Goal: Task Accomplishment & Management: Complete application form

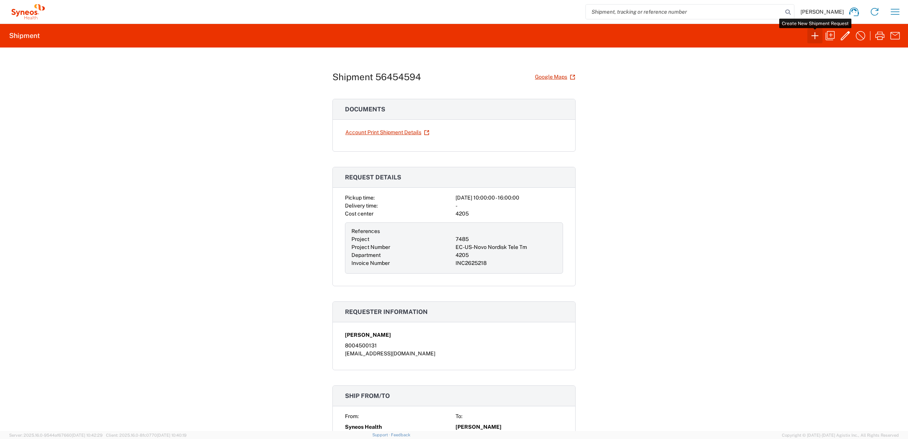
click at [809, 36] on icon "button" at bounding box center [815, 36] width 12 height 12
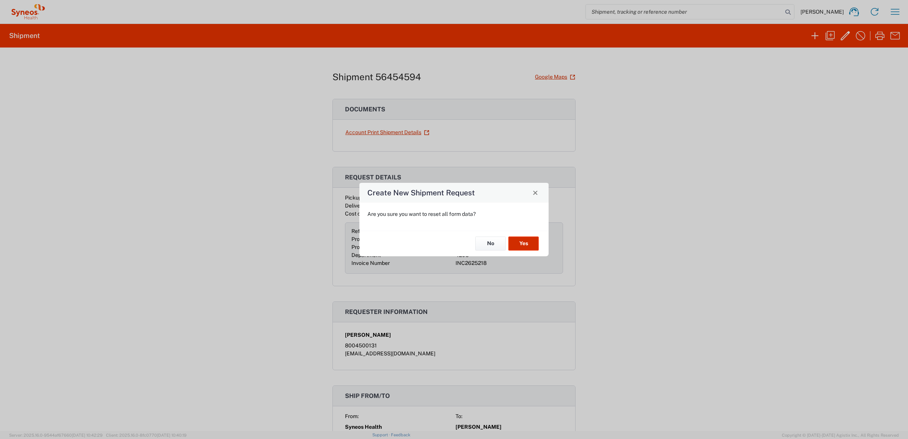
click at [531, 242] on button "Yes" at bounding box center [523, 244] width 30 height 14
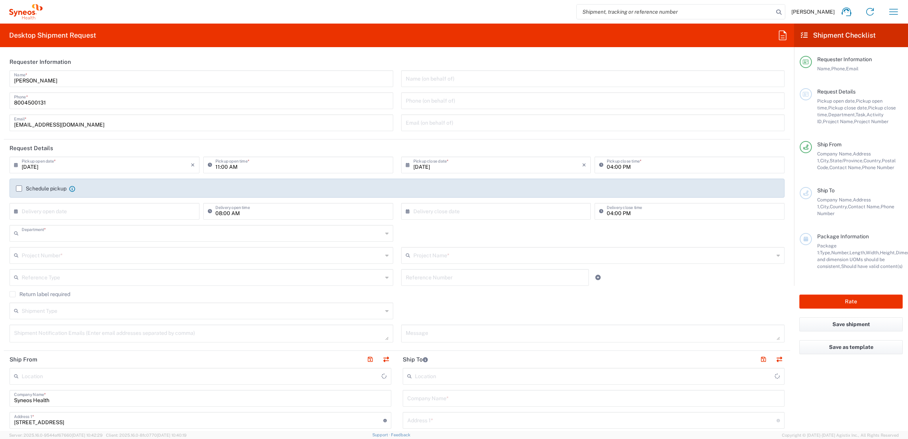
type input "4205"
type input "[US_STATE]"
type input "[GEOGRAPHIC_DATA]"
type input "Syneos Health Commercial Servi- [GEOGRAPHIC_DATA] [GEOGRAPHIC_DATA]"
drag, startPoint x: 71, startPoint y: 84, endPoint x: 12, endPoint y: 86, distance: 58.9
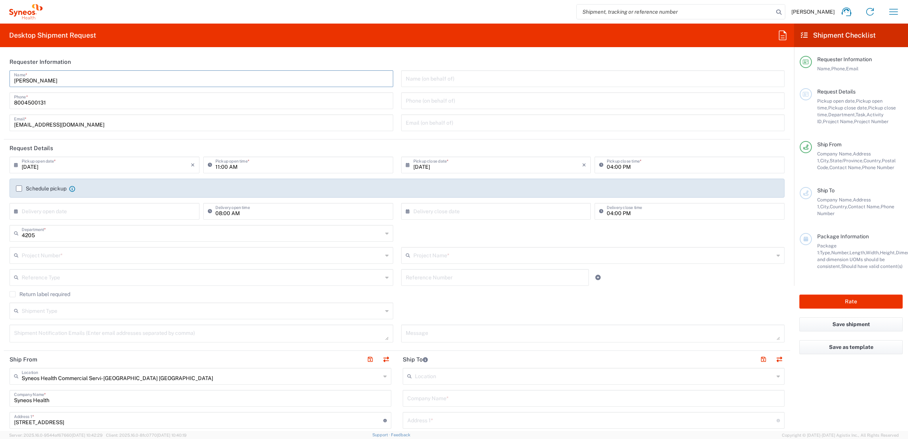
click at [12, 86] on div "[PERSON_NAME] Name *" at bounding box center [202, 78] width 384 height 17
type input "syneos2025@3"
drag, startPoint x: 79, startPoint y: 82, endPoint x: 0, endPoint y: 86, distance: 79.1
click at [0, 87] on html "[PERSON_NAME] Home Shipment estimator Shipment tracking Desktop shipment reques…" at bounding box center [454, 219] width 908 height 439
type input "Syneos Deployments"
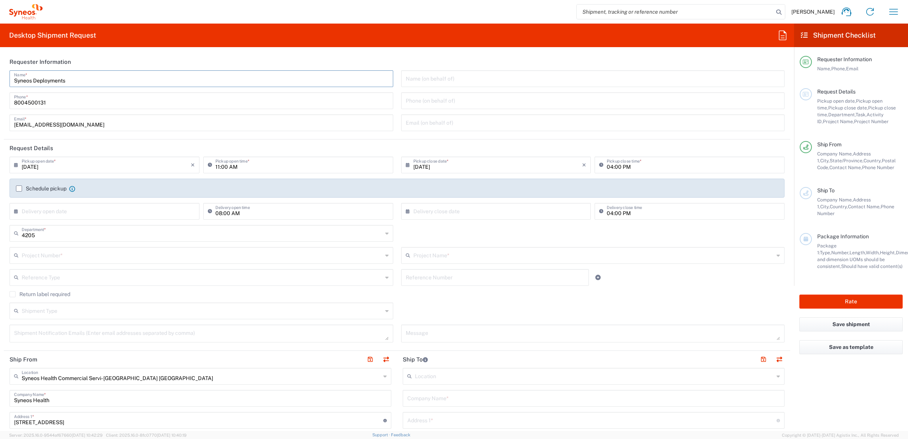
click at [221, 49] on div "Desktop Shipment Request Requester Information Syneos Deployments Name * [PHONE…" at bounding box center [397, 227] width 794 height 407
drag, startPoint x: 89, startPoint y: 84, endPoint x: 10, endPoint y: 76, distance: 80.2
click at [10, 76] on div "Syneos Deployments Name *" at bounding box center [202, 78] width 384 height 17
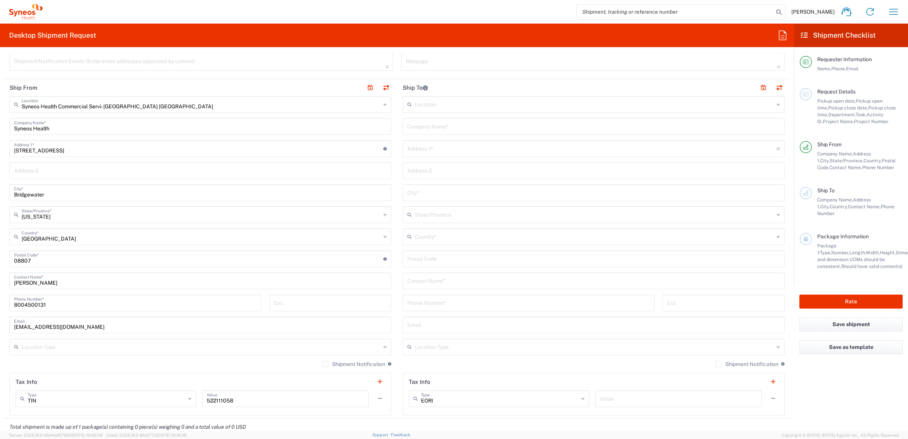
scroll to position [285, 0]
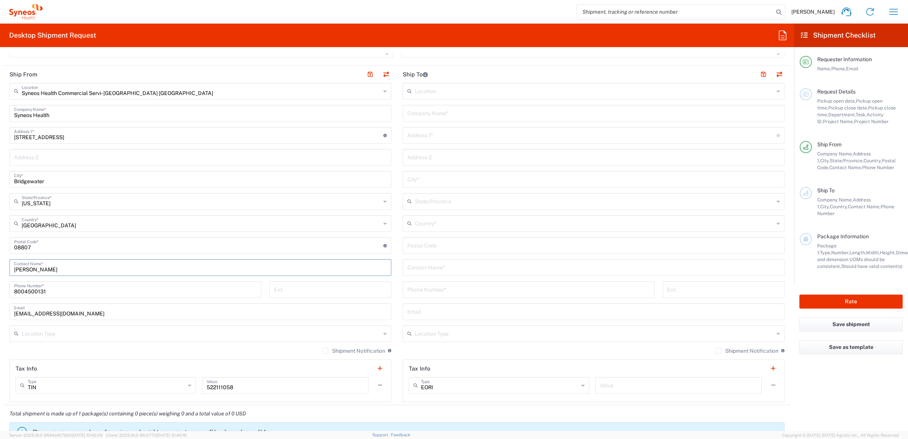
drag, startPoint x: 53, startPoint y: 266, endPoint x: 92, endPoint y: 269, distance: 38.9
click at [7, 270] on main "Syneos Health Commercial Servi- [GEOGRAPHIC_DATA] [GEOGRAPHIC_DATA] Location Sy…" at bounding box center [200, 242] width 393 height 319
paste input "Syneos Deployments"
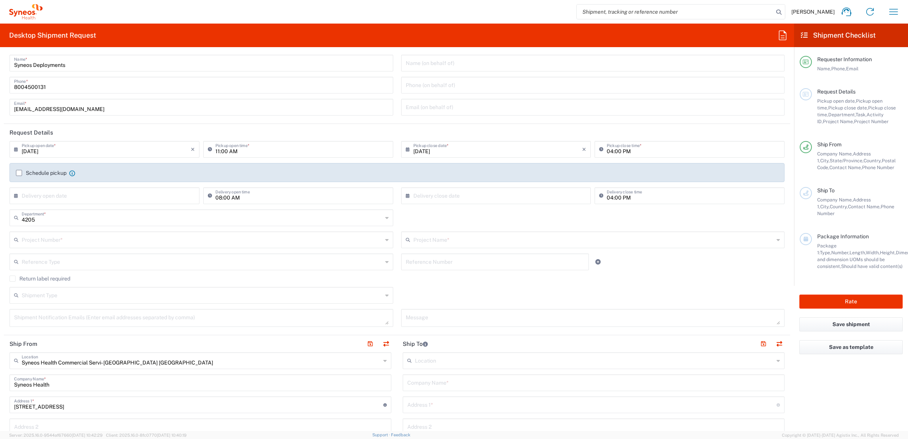
scroll to position [0, 0]
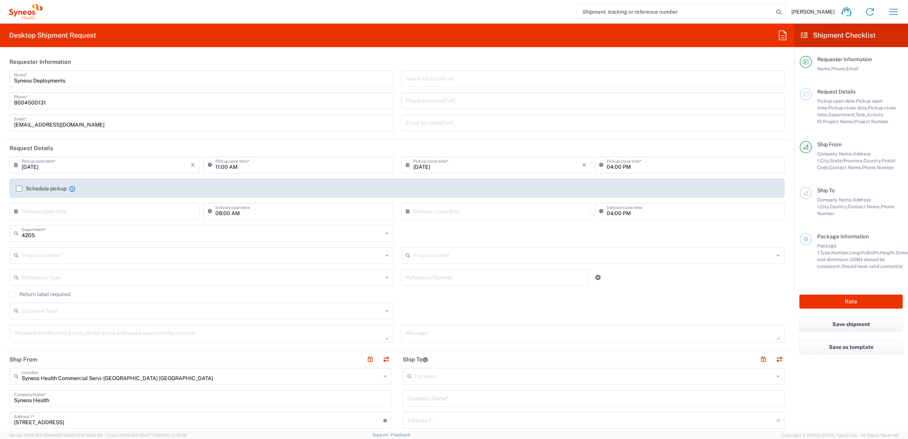
type input "Syneos Deployments"
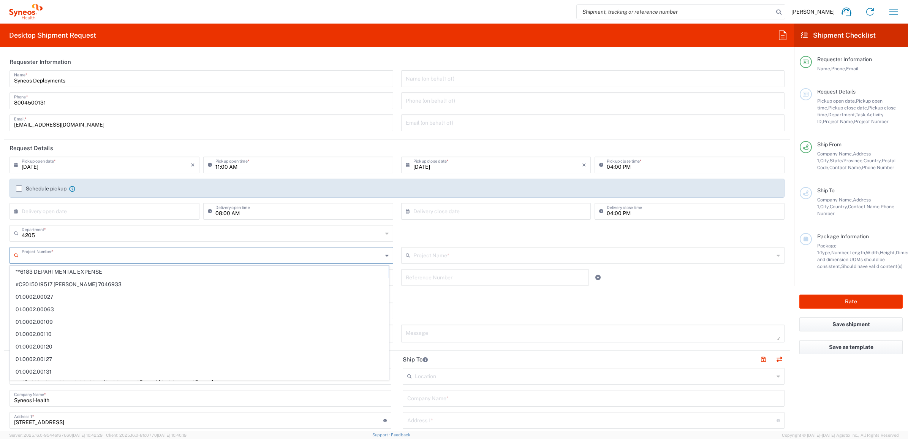
click at [238, 255] on input "text" at bounding box center [202, 254] width 361 height 13
drag, startPoint x: 167, startPoint y: 56, endPoint x: 190, endPoint y: 170, distance: 116.0
click at [167, 56] on header "Requester Information" at bounding box center [397, 61] width 787 height 17
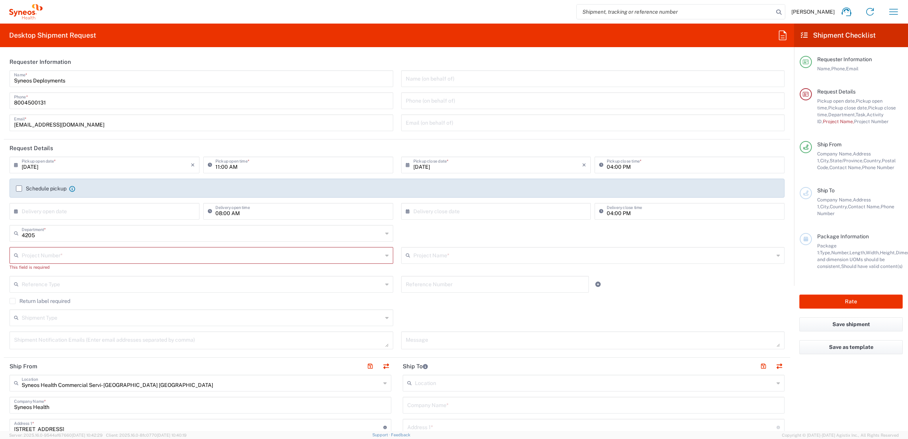
click at [90, 255] on input "text" at bounding box center [202, 254] width 361 height 13
type input "7485"
click at [95, 267] on span "7485" at bounding box center [199, 272] width 379 height 12
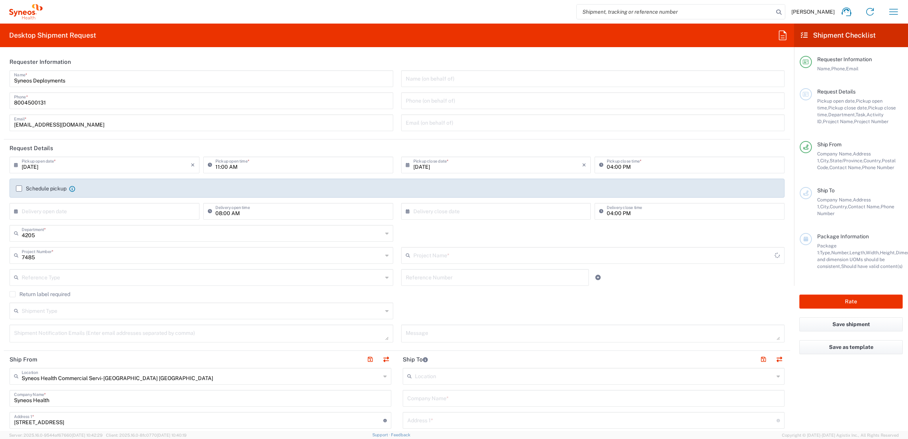
type input "EC-US-Novo Nordisk Tele Tm"
drag, startPoint x: 453, startPoint y: 272, endPoint x: 320, endPoint y: 271, distance: 133.0
click at [452, 272] on input "text" at bounding box center [495, 276] width 179 height 13
paste input "INC2625597"
type input "INC2625597"
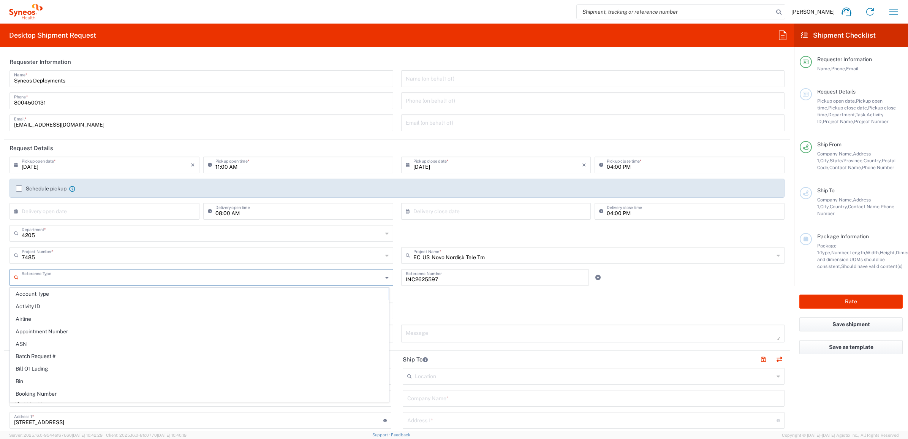
click at [217, 274] on input "text" at bounding box center [202, 276] width 361 height 13
click at [179, 295] on span "Invoice Number" at bounding box center [199, 294] width 379 height 12
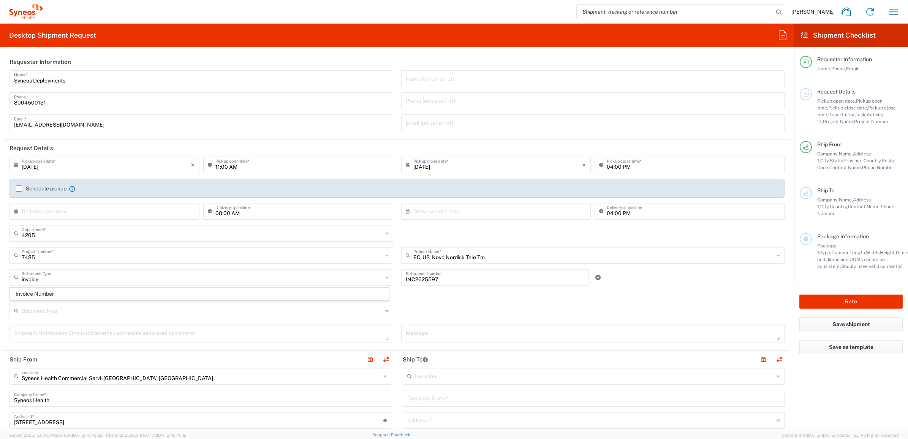
type input "Invoice Number"
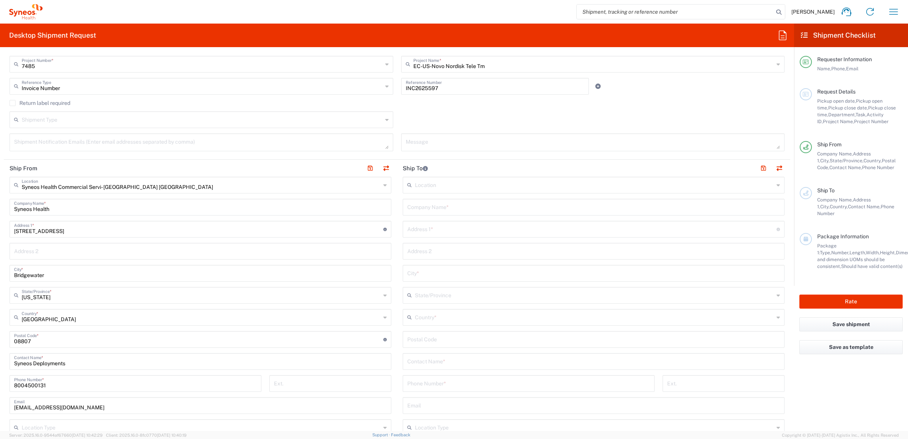
scroll to position [238, 0]
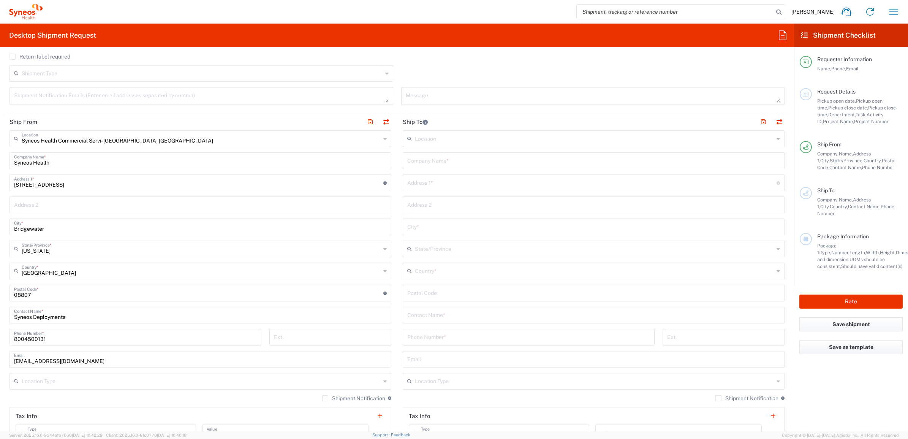
drag, startPoint x: 447, startPoint y: 157, endPoint x: 451, endPoint y: 170, distance: 13.9
click at [447, 157] on input "text" at bounding box center [593, 160] width 373 height 13
paste input "[PERSON_NAME]"
type input "[PERSON_NAME]"
click at [434, 315] on input "text" at bounding box center [593, 314] width 373 height 13
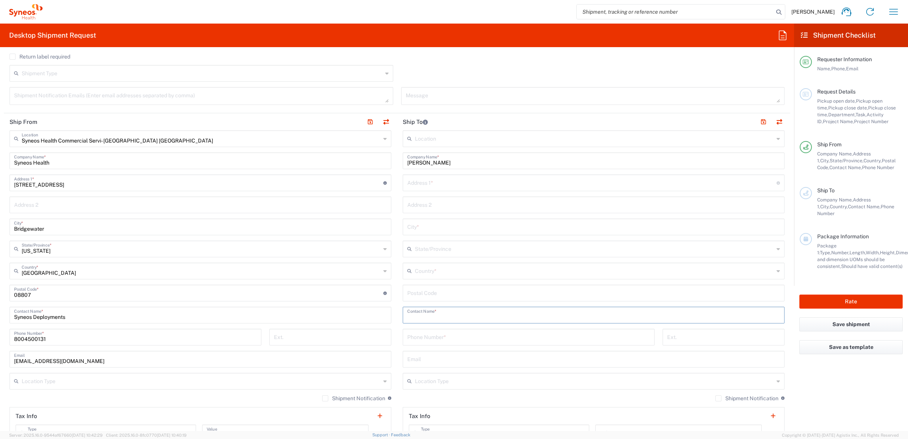
click at [434, 336] on div "Phone Number *" at bounding box center [529, 337] width 252 height 17
click at [436, 287] on input "undefined" at bounding box center [593, 292] width 373 height 13
click at [397, 323] on main "Location [PERSON_NAME] LLC-[GEOGRAPHIC_DATA] [GEOGRAPHIC_DATA] [GEOGRAPHIC_DATA…" at bounding box center [593, 296] width 393 height 333
click at [422, 317] on input "text" at bounding box center [593, 314] width 373 height 13
paste input "[PERSON_NAME]"
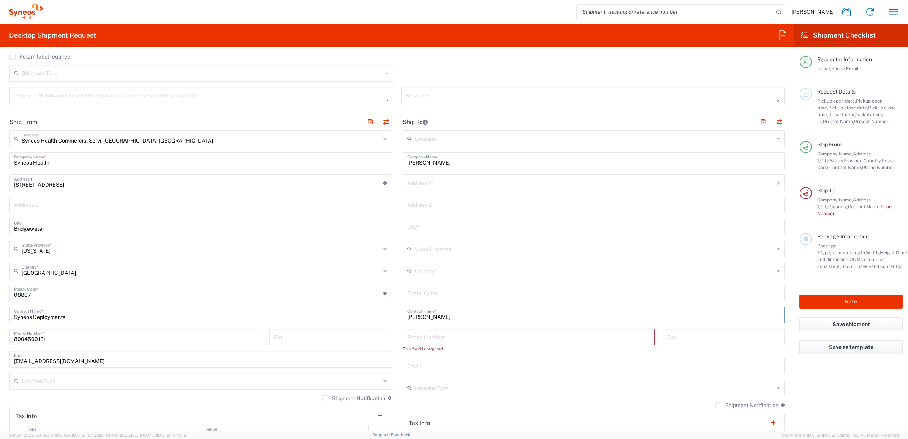
type input "[PERSON_NAME]"
click at [455, 185] on input "text" at bounding box center [591, 182] width 369 height 13
paste input "[STREET_ADDRESS]"
type input "[STREET_ADDRESS]"
click at [420, 205] on input "text" at bounding box center [593, 204] width 373 height 13
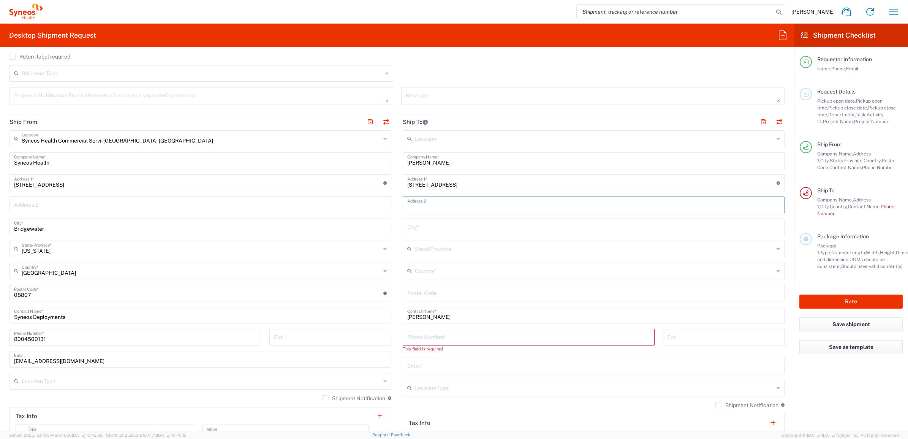
paste input "Apartment 533"
type input "Apartment 533"
click at [430, 290] on input "undefined" at bounding box center [593, 292] width 373 height 13
paste input "23224"
type input "23224"
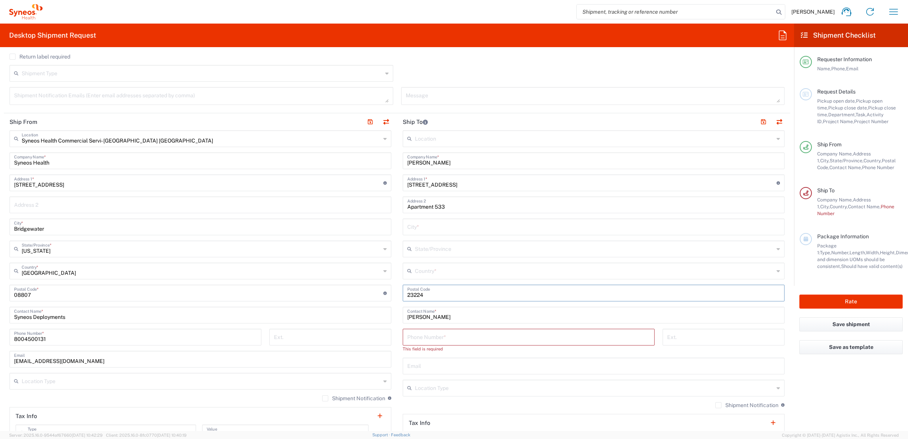
click at [429, 273] on input "text" at bounding box center [594, 270] width 359 height 13
click at [410, 309] on span "[GEOGRAPHIC_DATA]" at bounding box center [588, 313] width 377 height 12
type input "[GEOGRAPHIC_DATA]"
click at [426, 251] on input "text" at bounding box center [594, 248] width 359 height 13
click at [391, 388] on main "Syneos Health Commercial Servi- [GEOGRAPHIC_DATA] [GEOGRAPHIC_DATA] Location Sy…" at bounding box center [200, 289] width 393 height 319
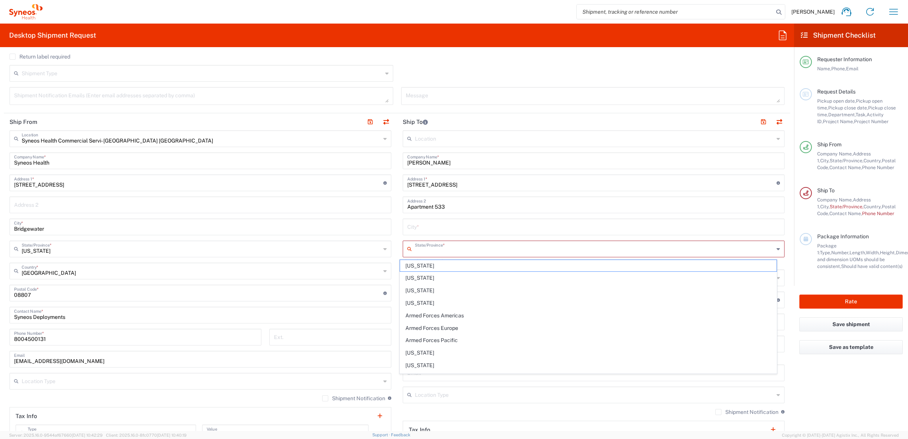
drag, startPoint x: 418, startPoint y: 249, endPoint x: 426, endPoint y: 248, distance: 7.3
click at [418, 249] on input "text" at bounding box center [594, 248] width 359 height 13
paste input "[GEOGRAPHIC_DATA]"
type input "[GEOGRAPHIC_DATA]"
click at [427, 225] on input "text" at bounding box center [593, 226] width 373 height 13
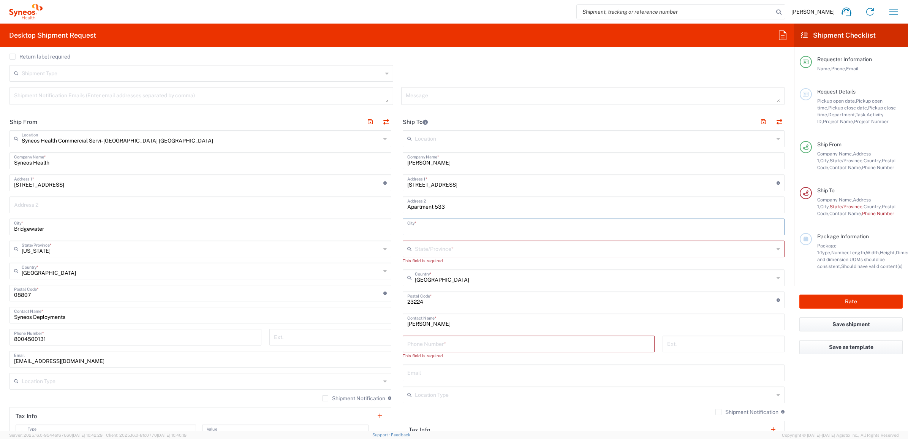
click at [420, 229] on input "text" at bounding box center [593, 226] width 373 height 13
paste input "[GEOGRAPHIC_DATA]"
type input "[GEOGRAPHIC_DATA]"
click at [415, 246] on input "text" at bounding box center [594, 248] width 359 height 13
type input "Armed Forces Europe"
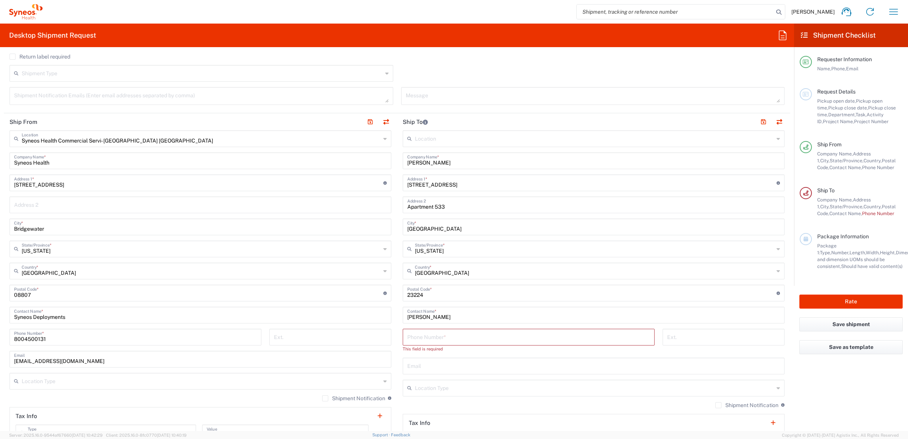
type input "Sender/Shipper"
type input "Delivery Duty Paid"
drag, startPoint x: 426, startPoint y: 341, endPoint x: 457, endPoint y: 348, distance: 32.1
click at [426, 341] on input "tel" at bounding box center [528, 343] width 243 height 13
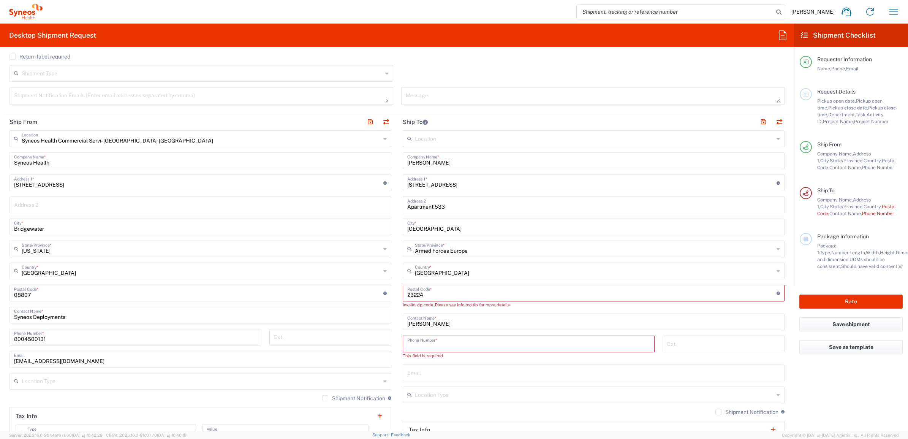
paste input "[PHONE_NUMBER]"
type input "[PHONE_NUMBER]"
click at [397, 314] on main "Location [PERSON_NAME] LLC-[GEOGRAPHIC_DATA] [GEOGRAPHIC_DATA] [GEOGRAPHIC_DATA…" at bounding box center [593, 293] width 393 height 326
click at [426, 293] on input "undefined" at bounding box center [591, 292] width 369 height 13
drag, startPoint x: 407, startPoint y: 295, endPoint x: 423, endPoint y: 294, distance: 16.0
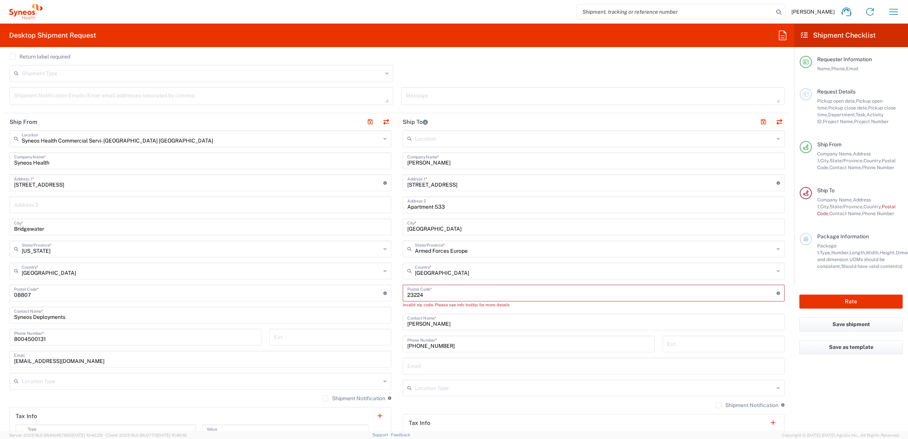
click at [408, 295] on input "undefined" at bounding box center [591, 292] width 369 height 13
drag, startPoint x: 421, startPoint y: 293, endPoint x: 400, endPoint y: 293, distance: 20.5
click at [403, 295] on div "Postal Code * Postal Code for military states should have the following format:…" at bounding box center [594, 293] width 382 height 17
paste input "23224"
type input "23224"
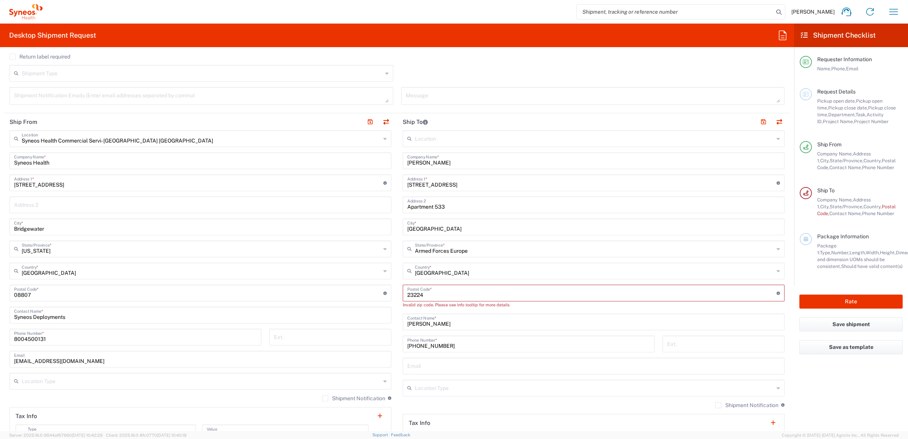
click at [397, 292] on main "Location [PERSON_NAME] LLC-[GEOGRAPHIC_DATA] [GEOGRAPHIC_DATA] [GEOGRAPHIC_DATA…" at bounding box center [593, 293] width 393 height 326
click at [165, 7] on div "[PERSON_NAME] Home Shipment estimator Shipment tracking Desktop shipment reques…" at bounding box center [474, 12] width 863 height 18
drag, startPoint x: 423, startPoint y: 297, endPoint x: 398, endPoint y: 296, distance: 24.7
click at [398, 296] on main "Location [PERSON_NAME] LLC-[GEOGRAPHIC_DATA] [GEOGRAPHIC_DATA] [GEOGRAPHIC_DATA…" at bounding box center [593, 293] width 393 height 326
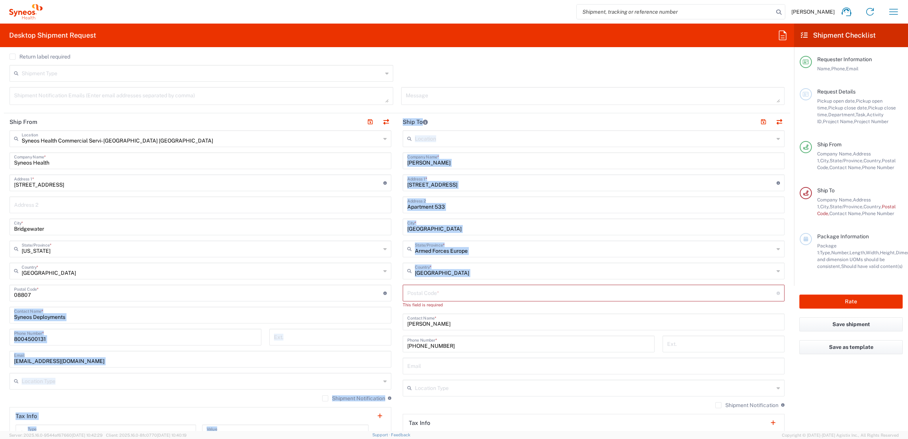
drag, startPoint x: 394, startPoint y: 291, endPoint x: 388, endPoint y: 291, distance: 5.4
click at [391, 291] on div "Ship From Syneos Health Commercial Servi- [GEOGRAPHIC_DATA] [GEOGRAPHIC_DATA] L…" at bounding box center [397, 286] width 787 height 346
drag, startPoint x: 388, startPoint y: 291, endPoint x: 390, endPoint y: 303, distance: 11.9
click at [390, 303] on main "Syneos Health Commercial Servi- [GEOGRAPHIC_DATA] [GEOGRAPHIC_DATA] Location Sy…" at bounding box center [200, 289] width 393 height 319
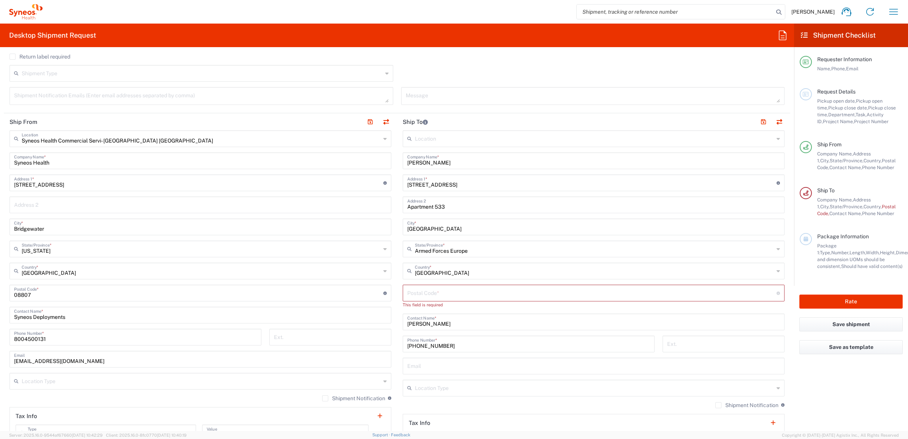
click at [390, 303] on main "Syneos Health Commercial Servi- [GEOGRAPHIC_DATA] [GEOGRAPHIC_DATA] Location Sy…" at bounding box center [200, 289] width 393 height 319
click at [479, 249] on input "Armed Forces Europe" at bounding box center [594, 248] width 359 height 13
drag, startPoint x: 479, startPoint y: 251, endPoint x: 396, endPoint y: 241, distance: 83.4
click at [397, 242] on main "Location [PERSON_NAME] LLC-[GEOGRAPHIC_DATA] [GEOGRAPHIC_DATA] [GEOGRAPHIC_DATA…" at bounding box center [593, 293] width 393 height 326
click at [410, 266] on span "[US_STATE]" at bounding box center [588, 266] width 377 height 12
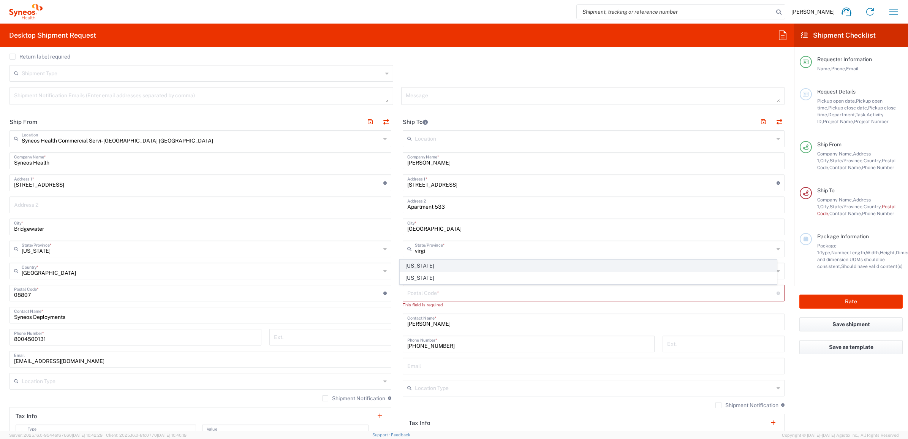
type input "[US_STATE]"
click at [419, 295] on input "undefined" at bounding box center [591, 292] width 369 height 13
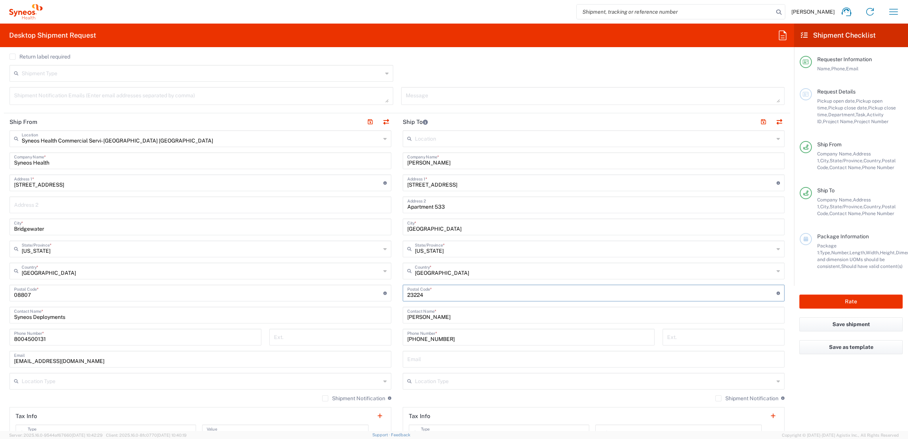
type input "23224"
click at [389, 261] on main "Syneos Health Commercial Servi- [GEOGRAPHIC_DATA] [GEOGRAPHIC_DATA] Location Sy…" at bounding box center [200, 289] width 393 height 319
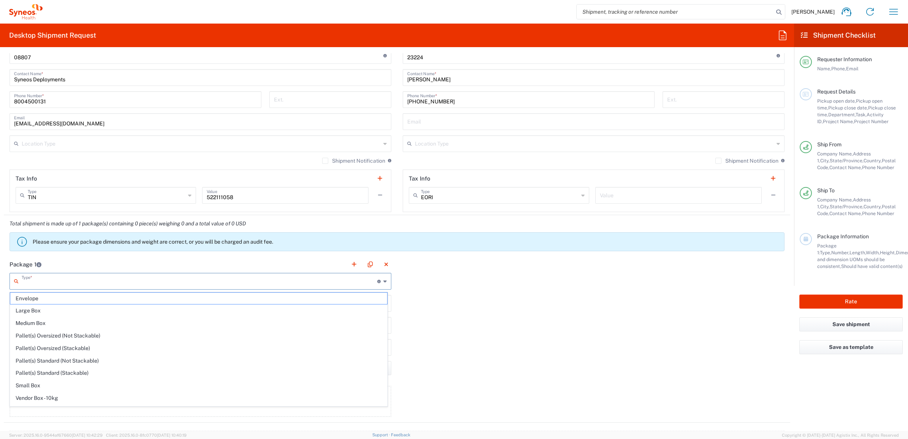
click at [95, 282] on input "text" at bounding box center [200, 280] width 356 height 13
click at [50, 392] on span "Vendor Box - 25kg" at bounding box center [198, 388] width 377 height 12
type input "Vendor Box - 25kg"
type input "56"
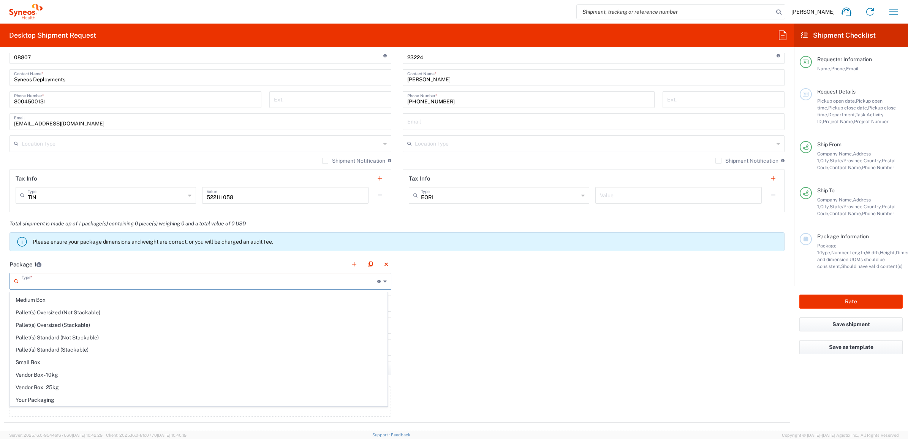
type input "44"
type input "35"
type input "cm"
click at [74, 285] on input "Vendor Box - 25kg" at bounding box center [200, 280] width 356 height 13
drag, startPoint x: 66, startPoint y: 398, endPoint x: 68, endPoint y: 391, distance: 6.7
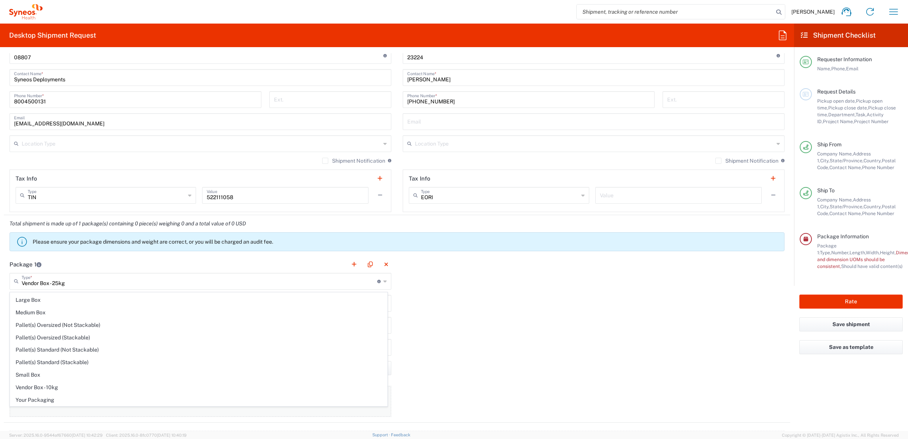
click at [66, 398] on span "Your Packaging" at bounding box center [198, 400] width 377 height 12
type input "Your Packaging"
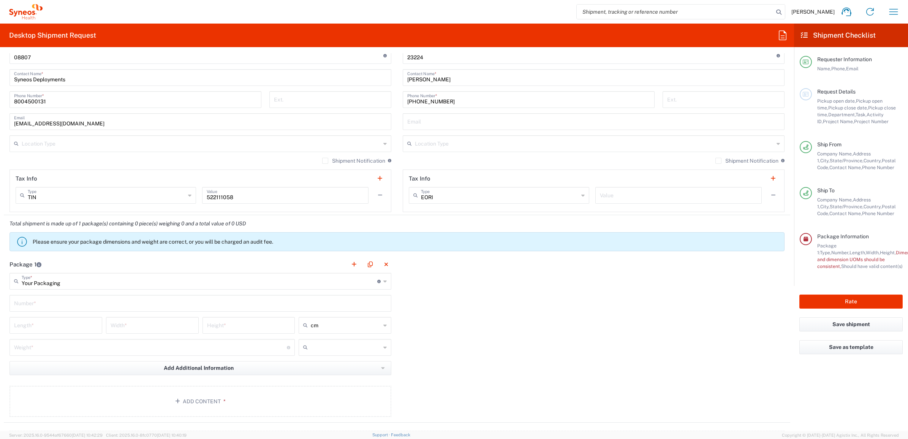
click at [54, 300] on input "text" at bounding box center [200, 302] width 373 height 13
type input "1"
click at [58, 328] on input "number" at bounding box center [56, 324] width 84 height 13
type input "21"
type input "16"
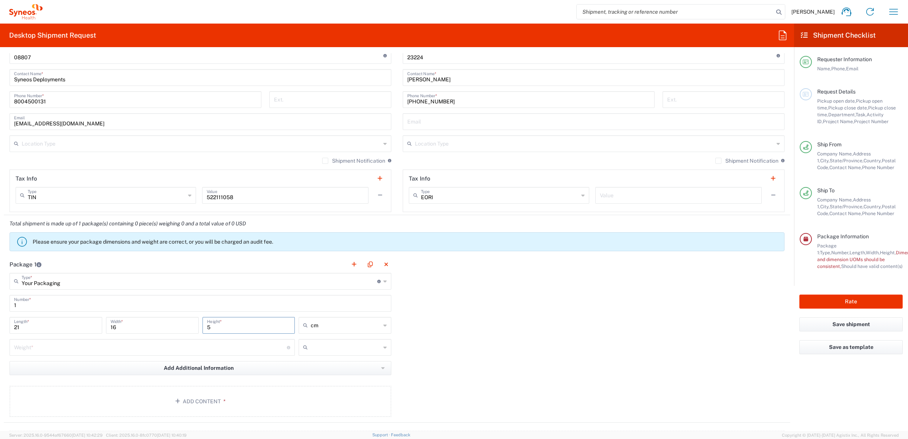
type input "5"
click at [312, 367] on span "in" at bounding box center [342, 367] width 90 height 12
type input "8.27"
type input "6.3"
type input "1.97"
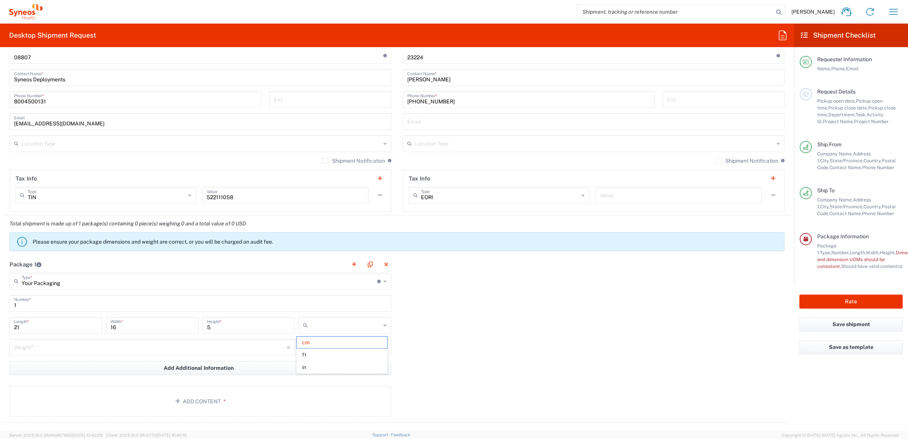
type input "in"
drag, startPoint x: 59, startPoint y: 321, endPoint x: 10, endPoint y: 323, distance: 48.7
click at [14, 324] on input "8.27" at bounding box center [56, 324] width 84 height 13
type input "21"
type input "16"
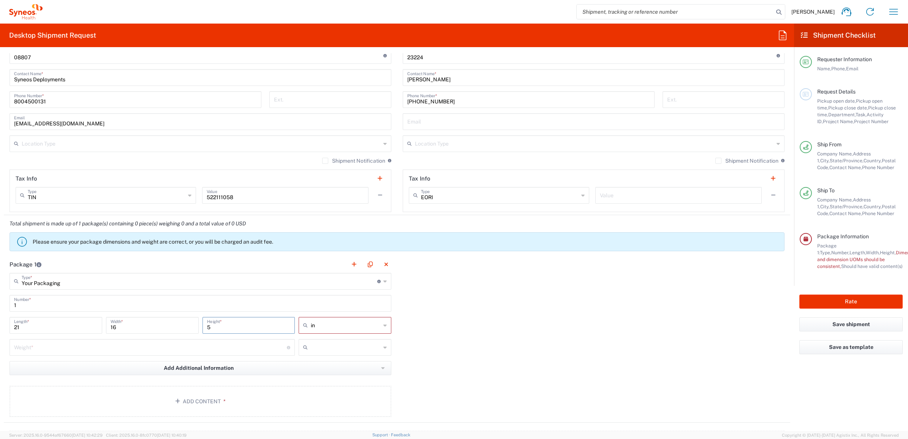
type input "5"
click at [80, 349] on input "number" at bounding box center [150, 346] width 273 height 13
type input "5"
click at [338, 342] on input "text" at bounding box center [346, 347] width 70 height 12
drag, startPoint x: 334, startPoint y: 374, endPoint x: 297, endPoint y: 370, distance: 36.8
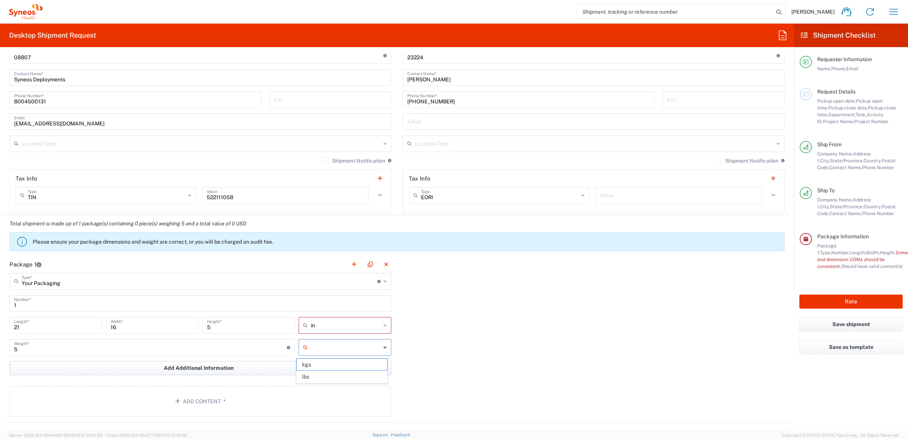
click at [333, 374] on span "lbs" at bounding box center [342, 377] width 90 height 12
type input "lbs"
click at [167, 397] on button "Add Content *" at bounding box center [201, 401] width 382 height 31
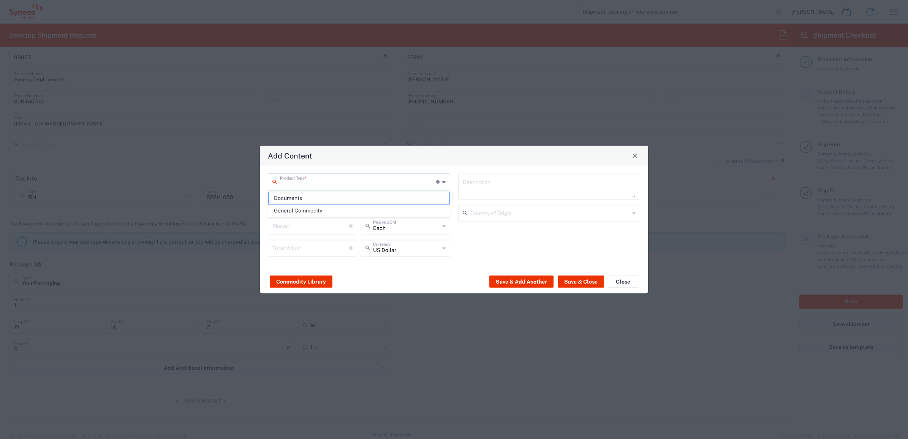
click at [290, 179] on input "text" at bounding box center [358, 180] width 156 height 13
click at [301, 211] on span "General Commodity" at bounding box center [359, 211] width 181 height 12
type input "General Commodity"
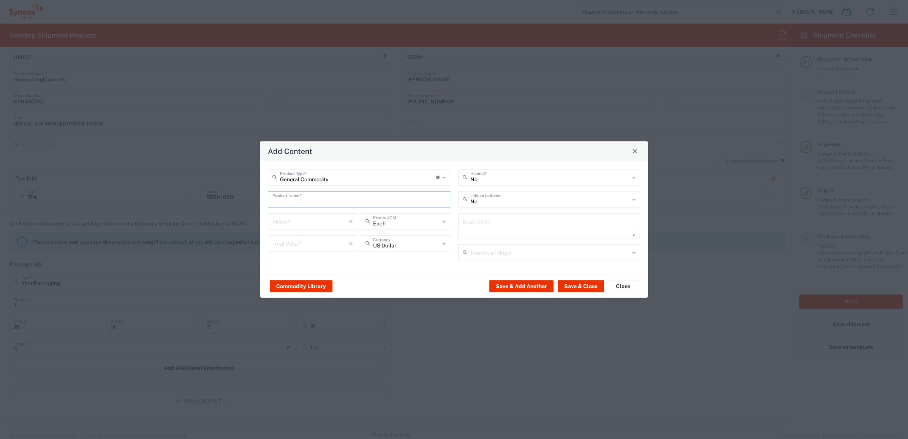
click at [293, 198] on input "text" at bounding box center [358, 198] width 173 height 13
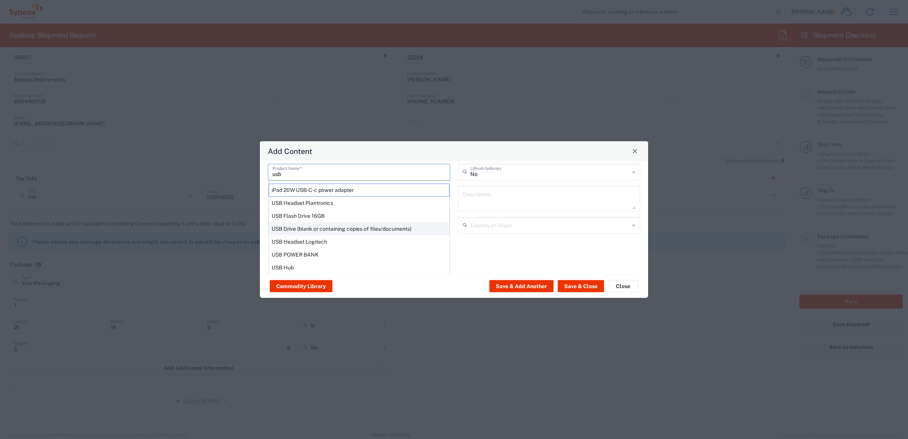
scroll to position [57, 0]
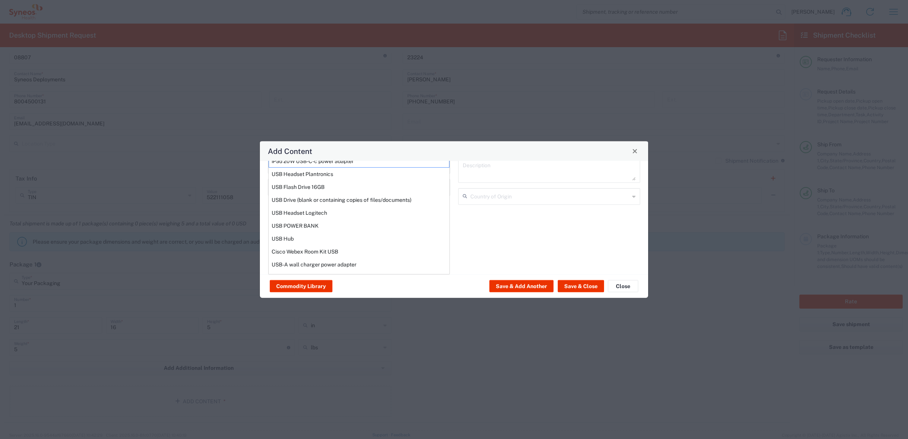
drag, startPoint x: 311, startPoint y: 211, endPoint x: 326, endPoint y: 228, distance: 22.6
click at [311, 213] on div "USB Headset Logitech" at bounding box center [359, 212] width 181 height 13
type input "USB Headset Logitech"
type textarea "Logitech H570e Wired Headset, Mono Headphones with Noise-Cancelling Microphone,…"
type input "[GEOGRAPHIC_DATA]"
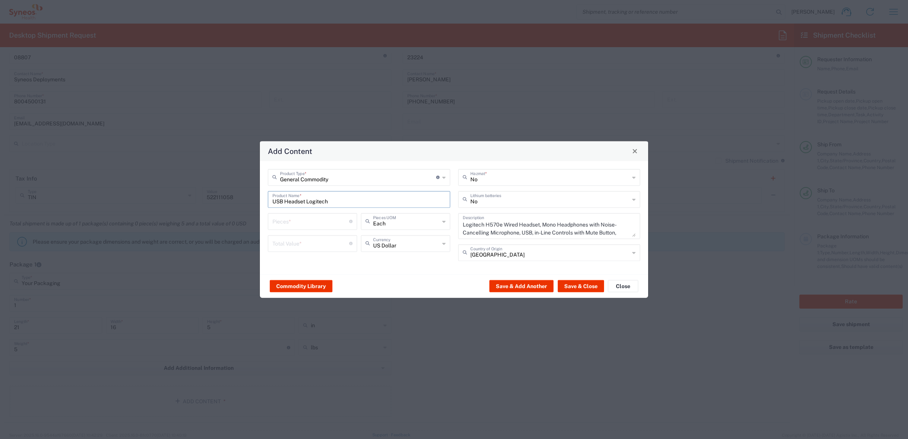
scroll to position [0, 0]
click at [306, 219] on input "number" at bounding box center [310, 220] width 77 height 13
type input "1"
click at [308, 238] on input "number" at bounding box center [310, 242] width 77 height 13
type input "50"
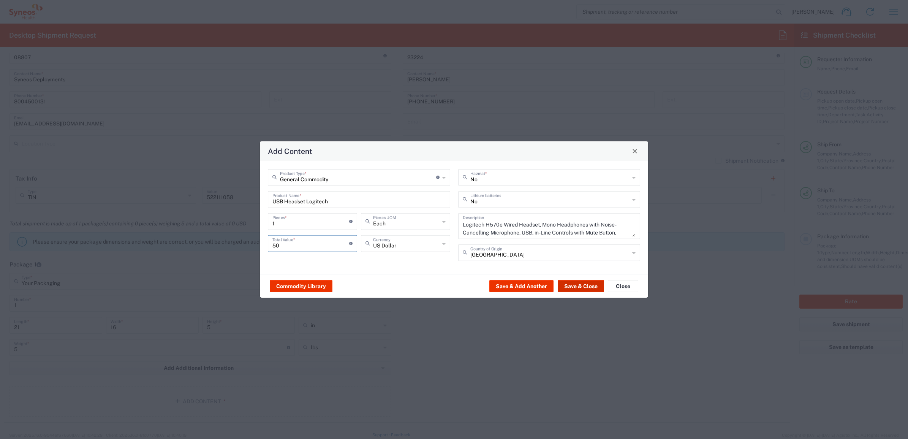
click at [588, 281] on button "Save & Close" at bounding box center [581, 286] width 46 height 12
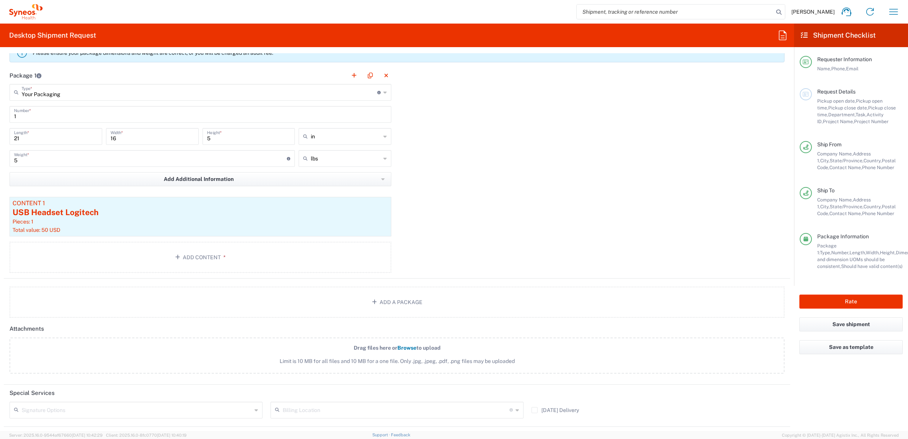
scroll to position [665, 0]
click at [435, 219] on div "Package 1 Your Packaging Type * Material used to package goods Vendor Box - 25k…" at bounding box center [397, 172] width 787 height 212
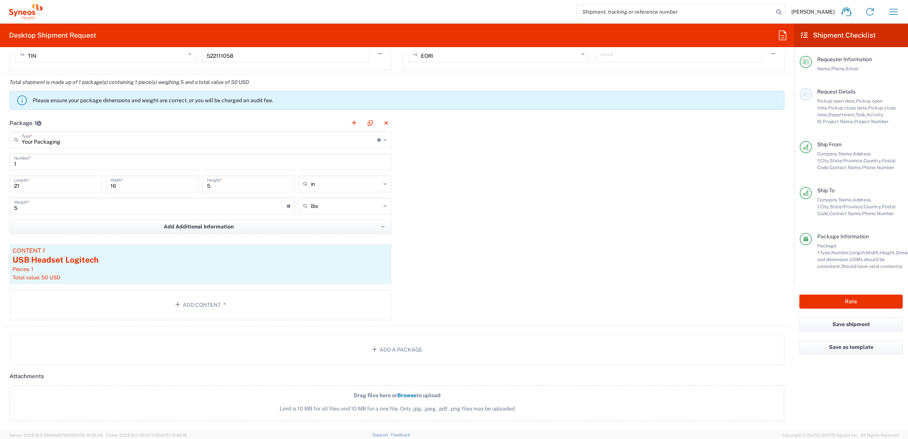
scroll to position [618, 0]
click at [836, 293] on div "Rate" at bounding box center [851, 302] width 114 height 32
click at [837, 297] on button "Rate" at bounding box center [851, 302] width 103 height 14
type input "7485"
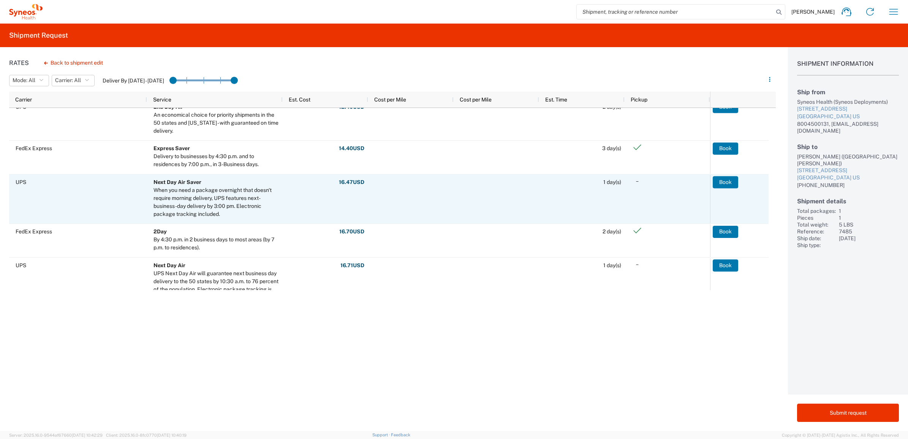
scroll to position [143, 0]
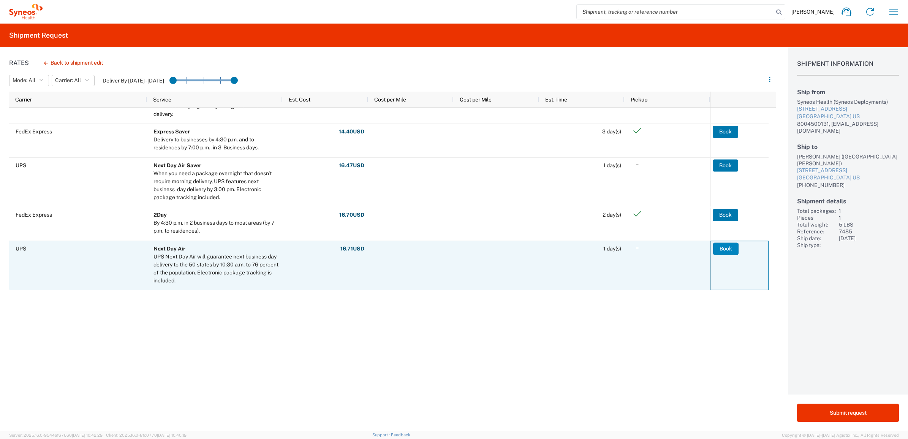
click at [725, 251] on button "Book" at bounding box center [725, 248] width 25 height 12
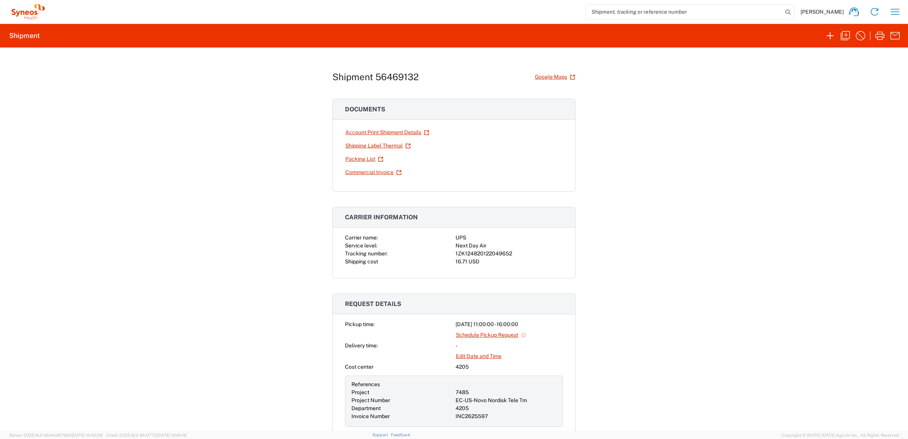
click at [63, 184] on div "Shipment 56469132 Google Maps Documents Account Print Shipment Details Shipping…" at bounding box center [454, 239] width 908 height 383
